Goal: Transaction & Acquisition: Subscribe to service/newsletter

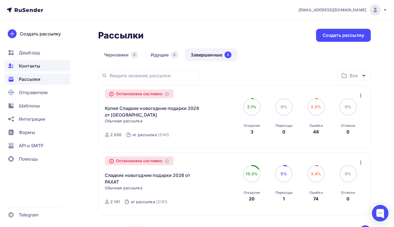
click at [22, 65] on span "Контакты" at bounding box center [29, 65] width 21 height 7
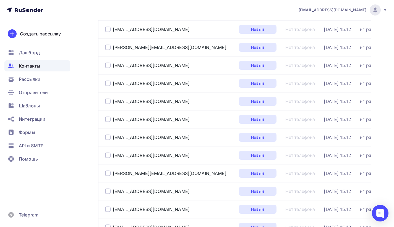
scroll to position [836, 0]
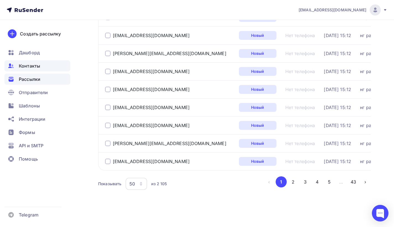
click at [27, 80] on span "Рассылки" at bounding box center [30, 79] width 22 height 7
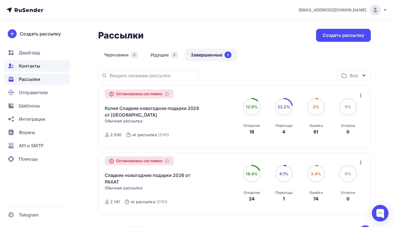
click at [30, 63] on span "Контакты" at bounding box center [29, 65] width 21 height 7
click at [31, 65] on span "Контакты" at bounding box center [29, 65] width 21 height 7
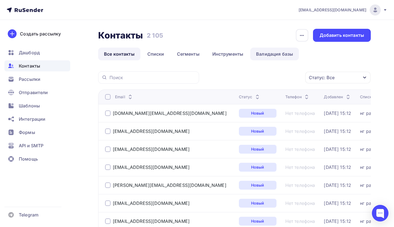
click at [266, 56] on link "Валидация базы" at bounding box center [274, 54] width 49 height 13
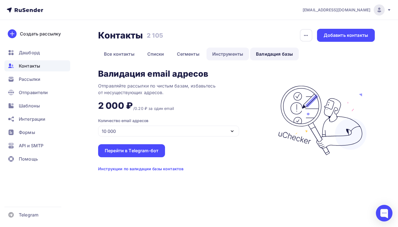
click at [222, 54] on link "Инструменты" at bounding box center [227, 54] width 43 height 13
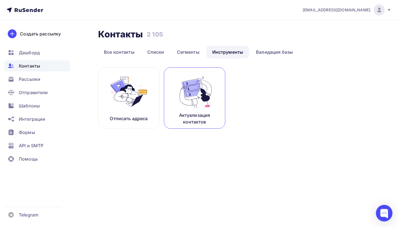
click at [203, 95] on img at bounding box center [194, 91] width 37 height 35
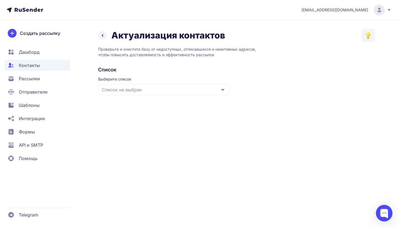
click at [196, 92] on div "Список не выбран" at bounding box center [164, 89] width 132 height 11
click at [182, 121] on div "нг рассылка" at bounding box center [163, 123] width 125 height 13
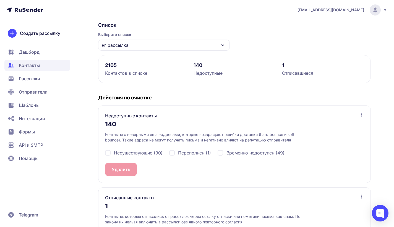
scroll to position [73, 0]
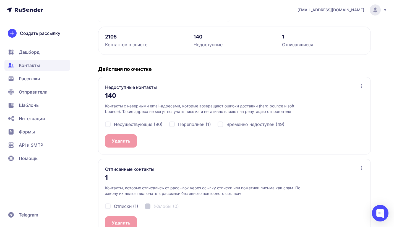
click at [109, 124] on div "Несуществующие (90)" at bounding box center [133, 124] width 57 height 7
checkbox input "true"
click at [174, 125] on div "Переполнен (1)" at bounding box center [190, 124] width 42 height 7
checkbox input "true"
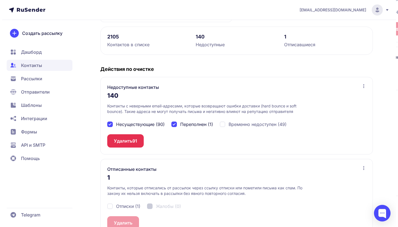
scroll to position [89, 0]
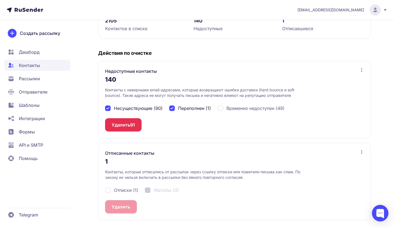
click at [107, 190] on div "Отписки (1)" at bounding box center [121, 190] width 33 height 7
checkbox input "true"
click at [122, 123] on button "Удалить 91" at bounding box center [123, 124] width 36 height 13
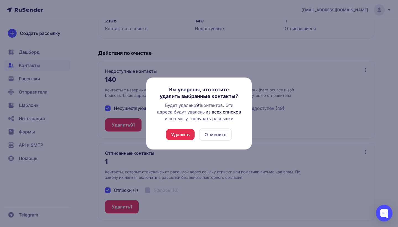
click at [186, 133] on button "Удалить" at bounding box center [180, 134] width 28 height 11
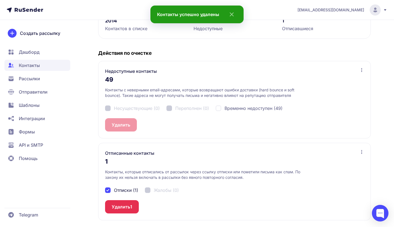
click at [129, 204] on button "Удалить 1" at bounding box center [122, 206] width 34 height 13
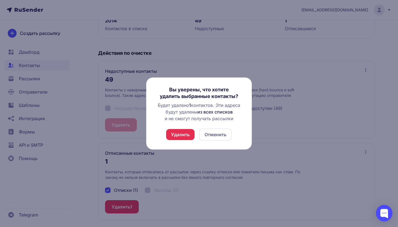
click at [187, 132] on button "Удалить" at bounding box center [180, 134] width 28 height 11
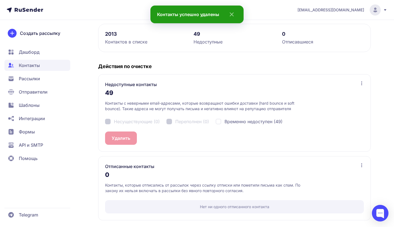
scroll to position [0, 0]
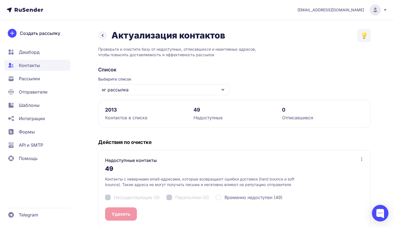
click at [45, 77] on span "Рассылки" at bounding box center [37, 78] width 66 height 11
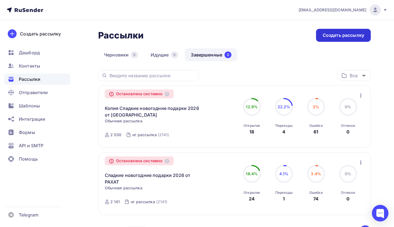
click at [342, 39] on div "Создать рассылку" at bounding box center [343, 35] width 55 height 13
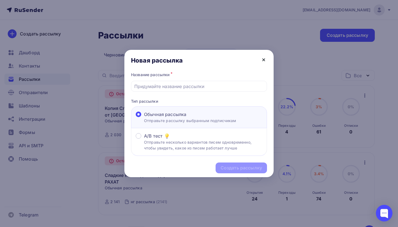
click at [264, 58] on icon at bounding box center [263, 59] width 7 height 7
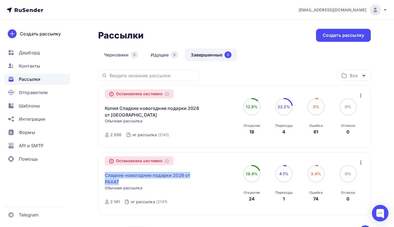
drag, startPoint x: 102, startPoint y: 174, endPoint x: 122, endPoint y: 179, distance: 21.0
click at [122, 179] on div "Остановлена системно Сладкие новогодние подарки 2026 от [GEOGRAPHIC_DATA] Копир…" at bounding box center [234, 183] width 273 height 62
click at [328, 39] on div "Создать рассылку" at bounding box center [343, 35] width 55 height 13
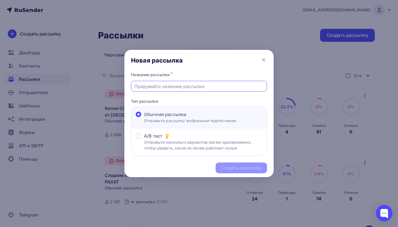
click at [147, 86] on input "text" at bounding box center [199, 86] width 130 height 7
click at [139, 88] on input "text" at bounding box center [199, 86] width 130 height 7
paste input "Сладкие новогодние подарки 2026 от РАХАТ"
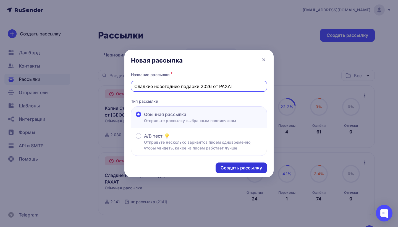
type input "Сладкие новогодние подарки 2026 от РАХАТ"
click at [244, 168] on div "Создать рассылку" at bounding box center [241, 167] width 41 height 6
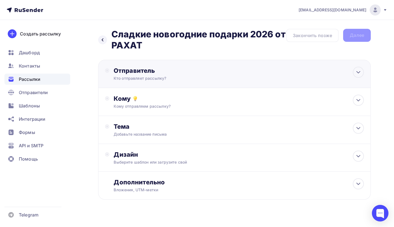
click at [201, 79] on div "Кто отправляет рассылку?" at bounding box center [168, 78] width 108 height 6
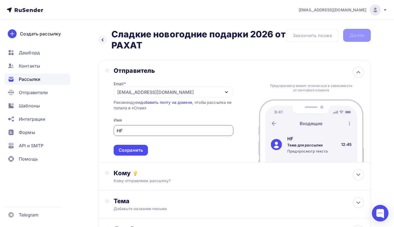
type input "H"
type input "РАХАТ"
click at [140, 151] on div "Сохранить" at bounding box center [131, 150] width 24 height 6
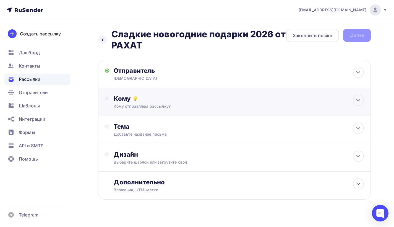
click at [127, 109] on div "Кому Кому отправляем рассылку? Списки получателей Выберите список Все списки id…" at bounding box center [234, 102] width 273 height 28
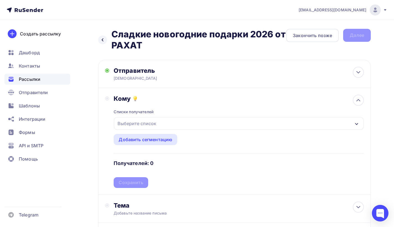
click at [135, 121] on div "Выберите список" at bounding box center [136, 123] width 43 height 10
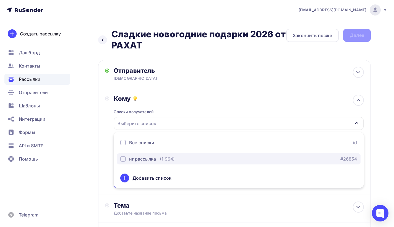
click at [136, 155] on button "нг рассылка (1 964) #26854" at bounding box center [238, 158] width 243 height 11
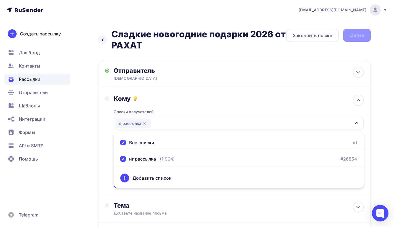
scroll to position [87, 0]
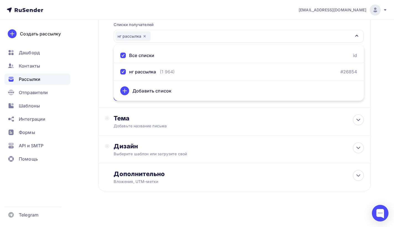
click at [386, 127] on div "Назад Сладкие новогодние подарки 2026 от РАХАТ Сладкие новогодние подарки 2026 …" at bounding box center [197, 80] width 394 height 294
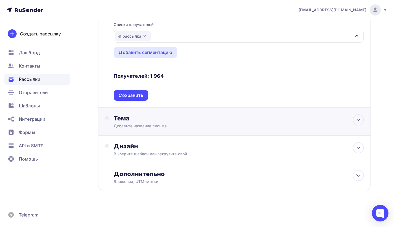
click at [131, 123] on div "Добавьте название письма" at bounding box center [163, 126] width 98 height 6
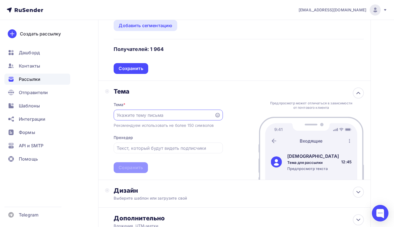
scroll to position [115, 0]
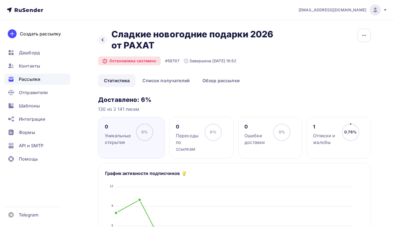
drag, startPoint x: 0, startPoint y: 0, endPoint x: 108, endPoint y: 34, distance: 113.4
click at [156, 47] on h2 "Сладкие новогодние подарки 2026 от РАХАТ" at bounding box center [194, 40] width 167 height 22
click at [148, 36] on h2 "Сладкие новогодние подарки 2026 от РАХАТ" at bounding box center [194, 40] width 167 height 22
click at [367, 37] on icon "button" at bounding box center [364, 35] width 7 height 7
click at [343, 54] on div "Копировать" at bounding box center [342, 52] width 53 height 7
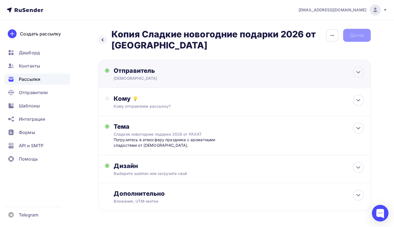
scroll to position [7, 0]
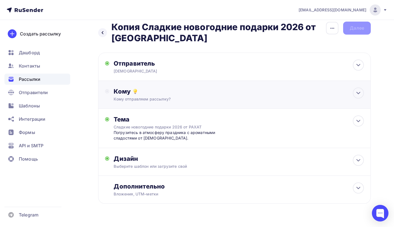
click at [341, 94] on div "Кому" at bounding box center [239, 91] width 250 height 8
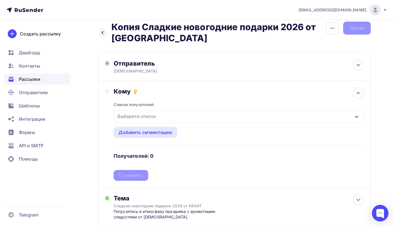
click at [148, 118] on div "Выберите список" at bounding box center [136, 116] width 43 height 10
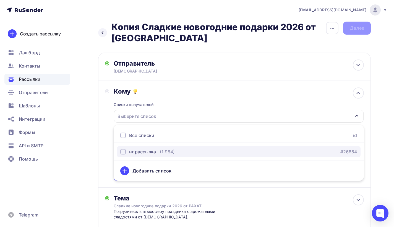
click at [145, 152] on div "нг рассылка" at bounding box center [142, 151] width 27 height 7
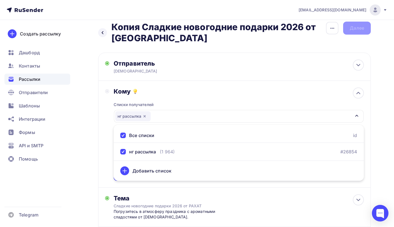
click at [375, 154] on div "Назад Копия Сладкие новогодние подарки 2026 от [GEOGRAPHIC_DATA] Копия Сладкие …" at bounding box center [197, 165] width 394 height 305
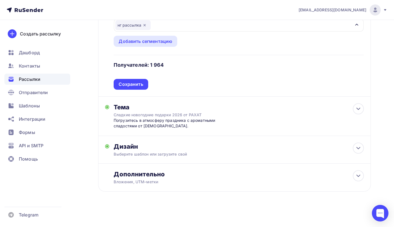
scroll to position [0, 0]
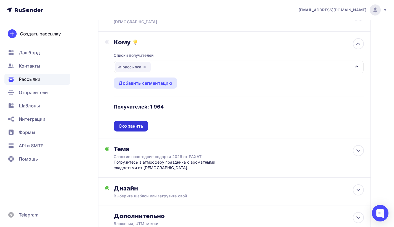
click at [138, 122] on div "Сохранить" at bounding box center [131, 126] width 34 height 11
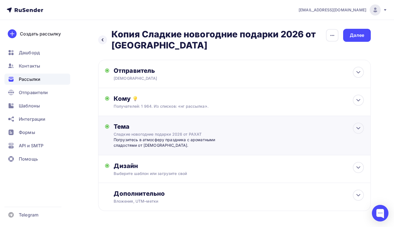
scroll to position [19, 0]
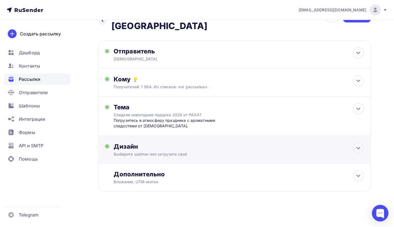
click at [236, 143] on div "Дизайн" at bounding box center [239, 146] width 250 height 8
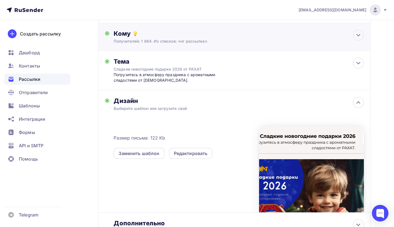
scroll to position [0, 0]
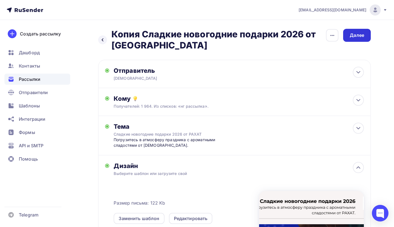
click at [358, 38] on div "Далее" at bounding box center [357, 35] width 28 height 13
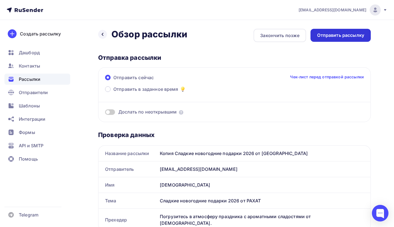
click at [350, 35] on div "Отправить рассылку" at bounding box center [340, 35] width 47 height 6
